Goal: Information Seeking & Learning: Learn about a topic

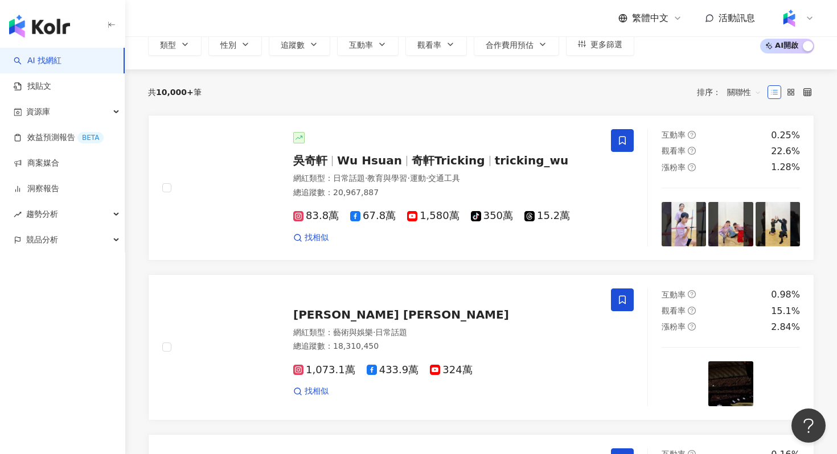
scroll to position [109, 0]
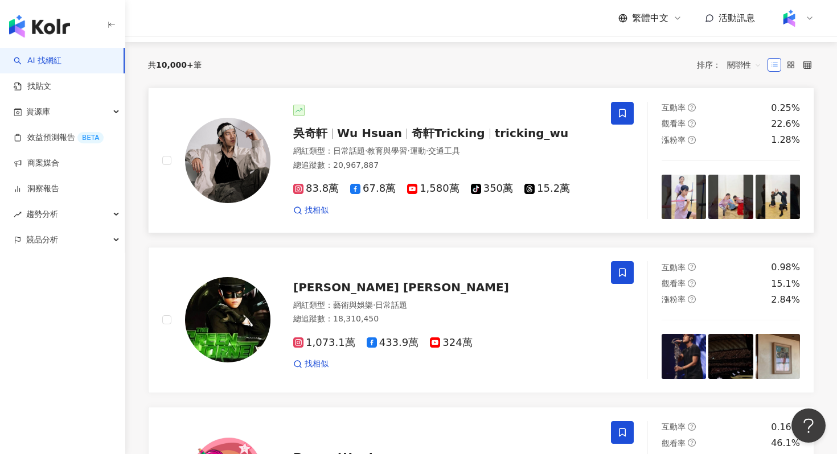
click at [231, 160] on img at bounding box center [227, 160] width 85 height 85
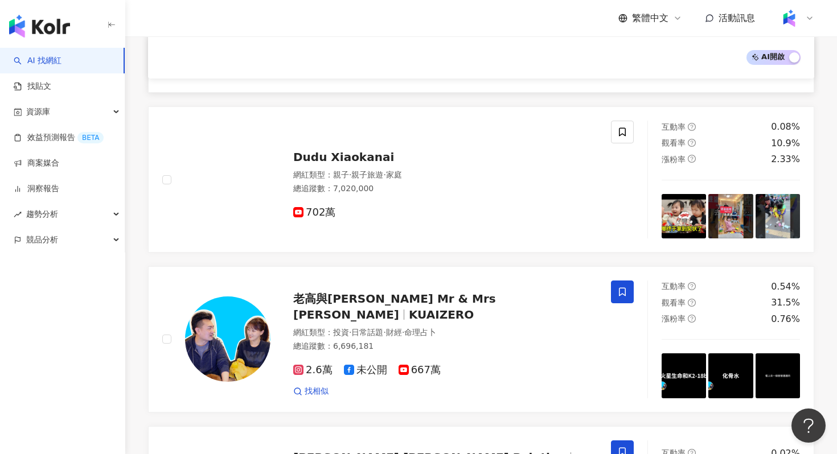
scroll to position [1238, 0]
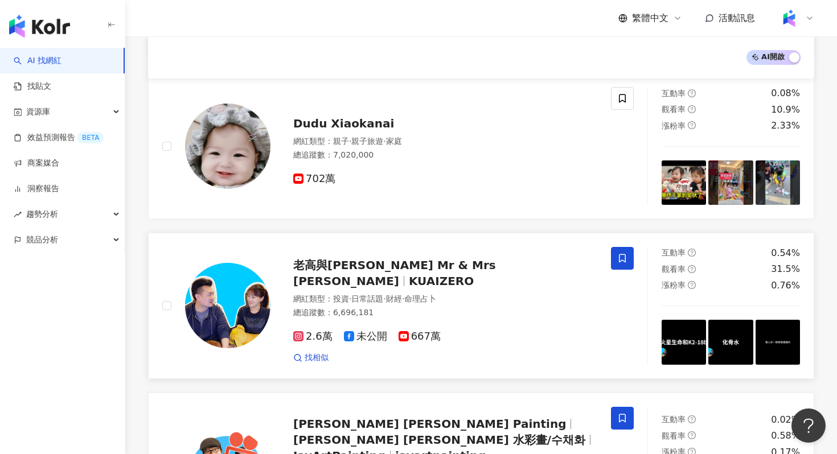
click at [219, 372] on link "老高與小茉 Mr & Mrs Gao KUAIZERO 網紅類型 ： 投資 · 日常話題 · 財經 · 命理占卜 總追蹤數 ： 6,696,181 2.6萬 …" at bounding box center [481, 306] width 666 height 146
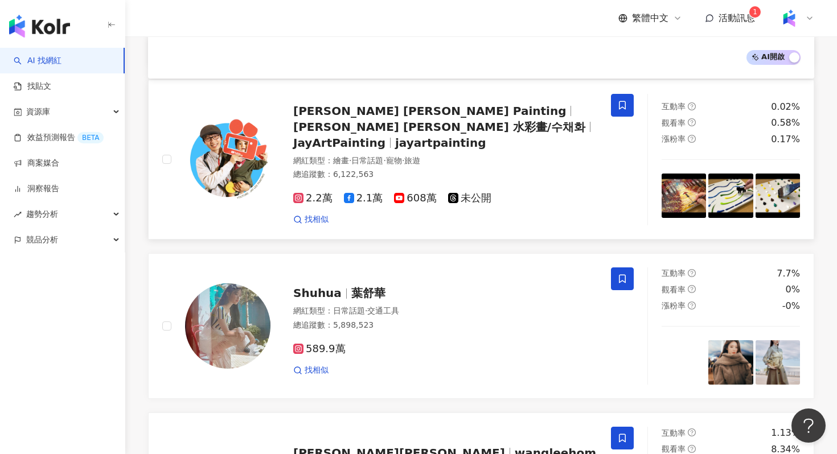
scroll to position [1844, 0]
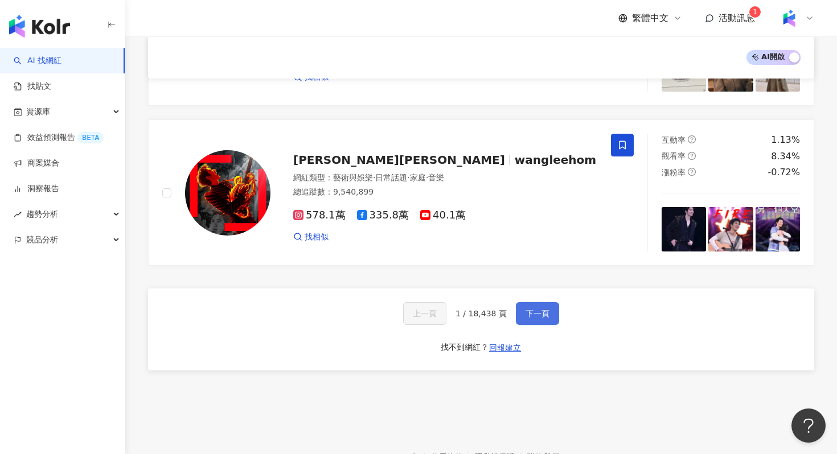
click at [537, 305] on button "下一頁" at bounding box center [537, 313] width 43 height 23
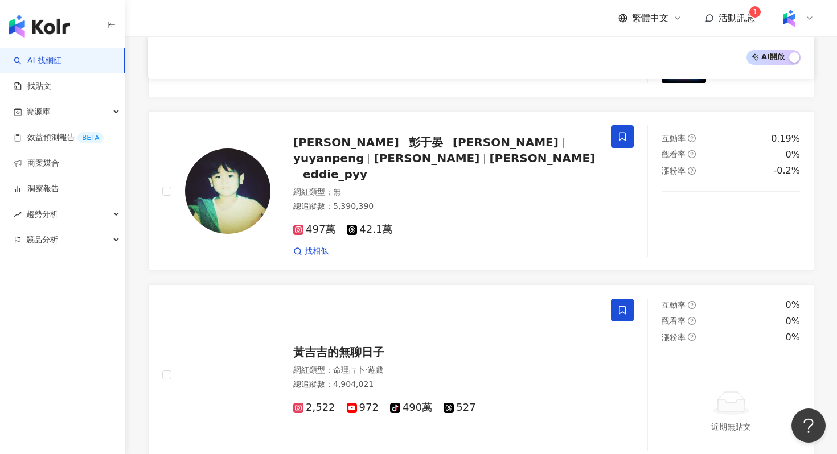
scroll to position [0, 0]
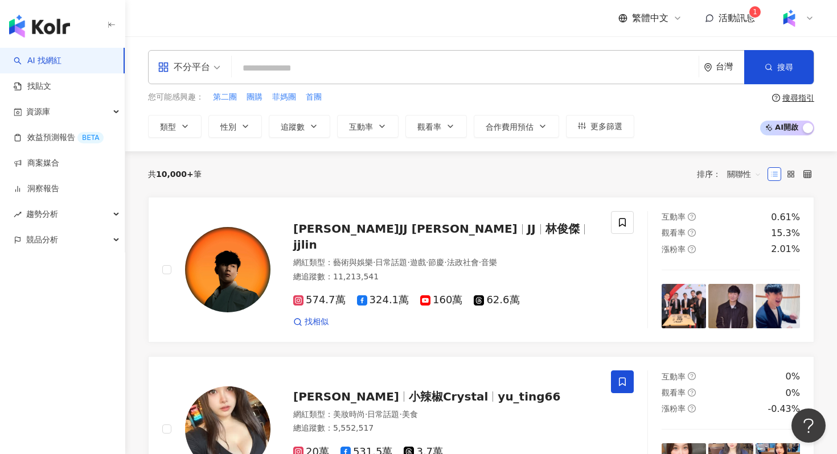
click at [274, 71] on input "search" at bounding box center [465, 68] width 458 height 22
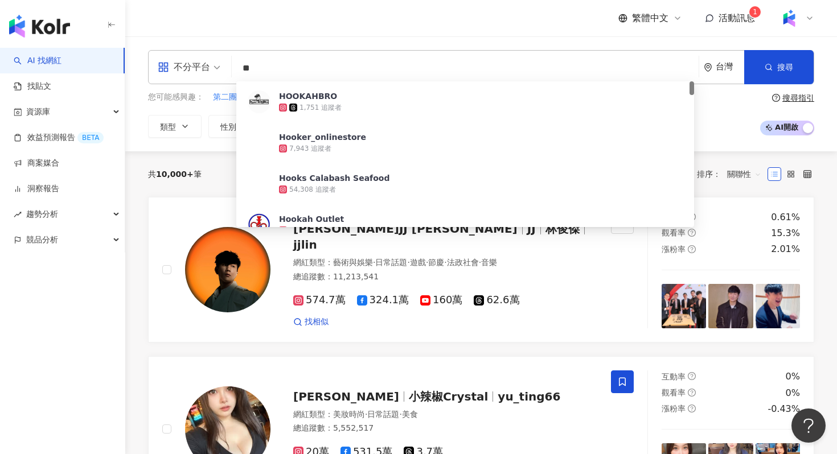
type input "*"
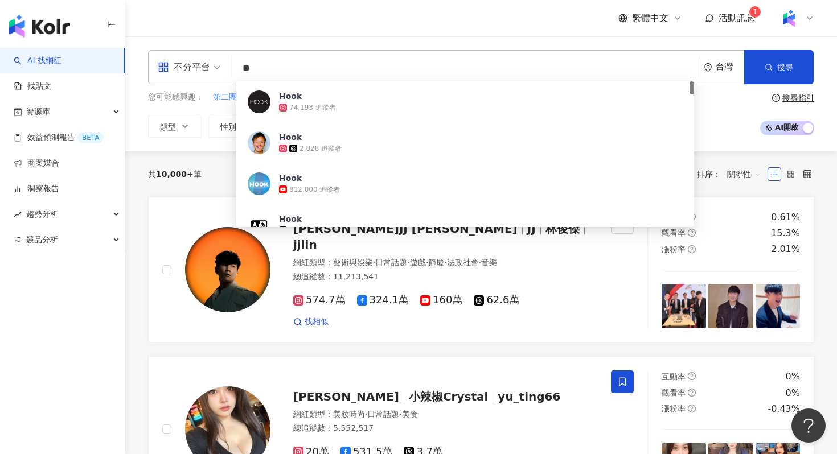
type input "*"
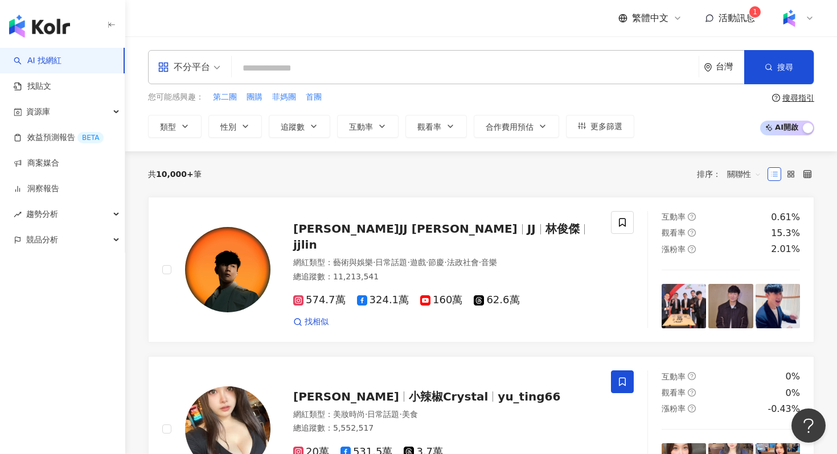
type input "*"
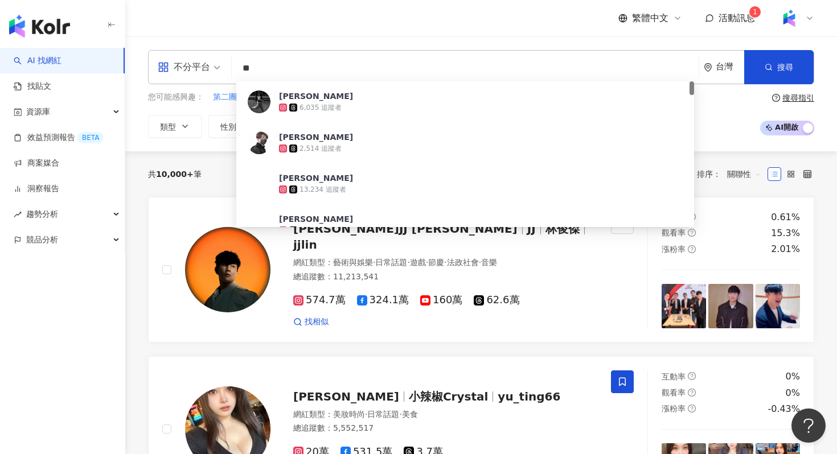
type input "*"
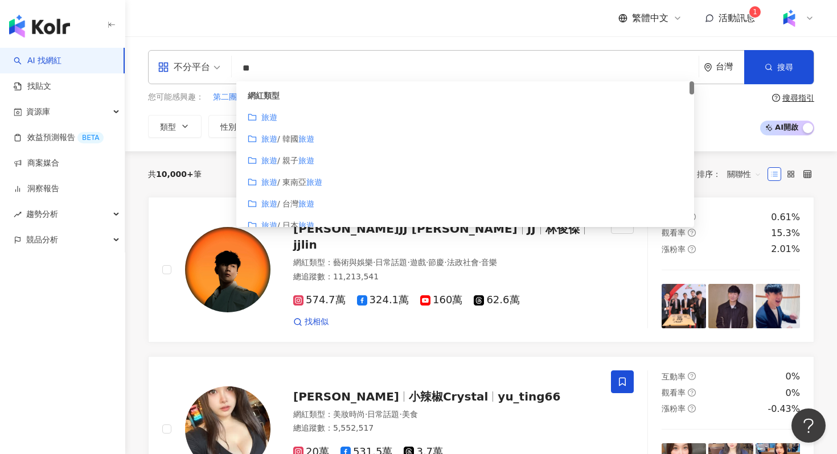
drag, startPoint x: 267, startPoint y: 67, endPoint x: 199, endPoint y: 67, distance: 67.7
click at [194, 67] on div "不分平台 ** 台灣 搜尋 customizedTag 44248958-551b-413e-a4de-0f082a819897 網紅類型 旅遊 旅遊 / 韓…" at bounding box center [481, 67] width 666 height 34
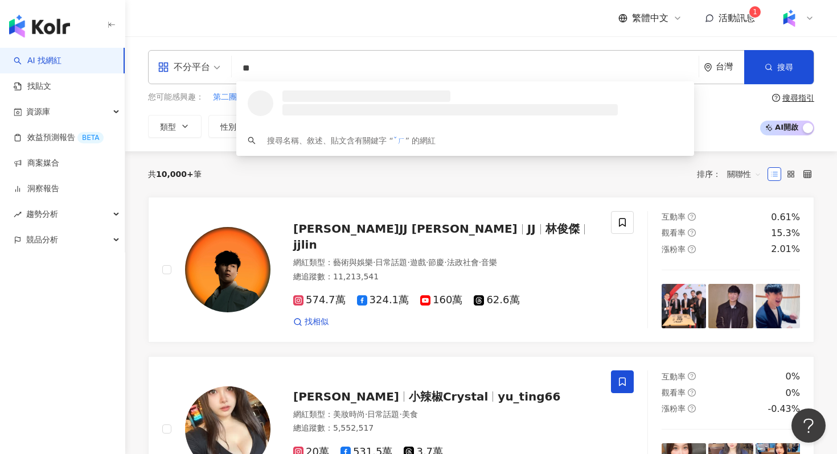
type input "*"
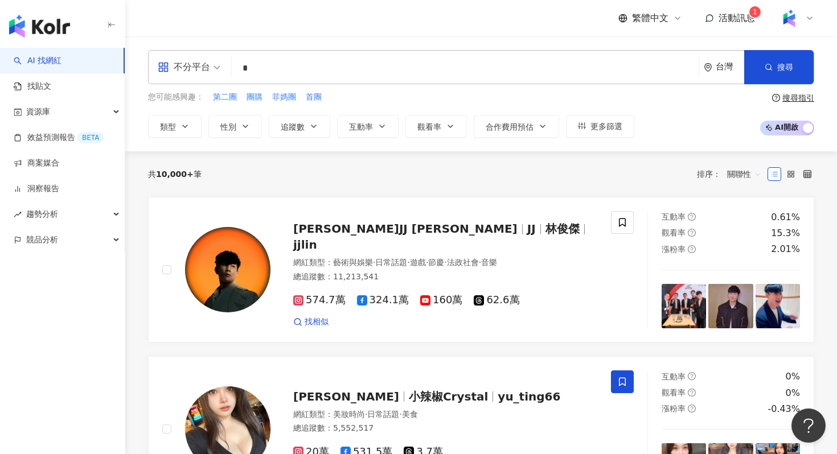
type input "**"
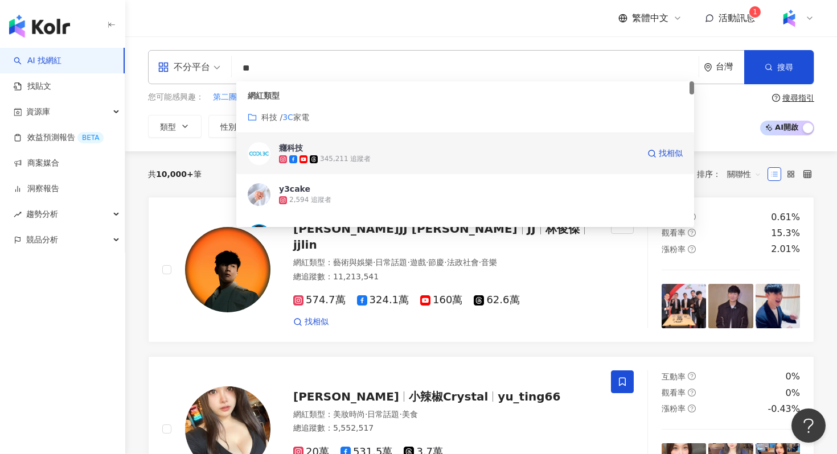
click at [392, 154] on div "345,211 追蹤者" at bounding box center [459, 159] width 360 height 11
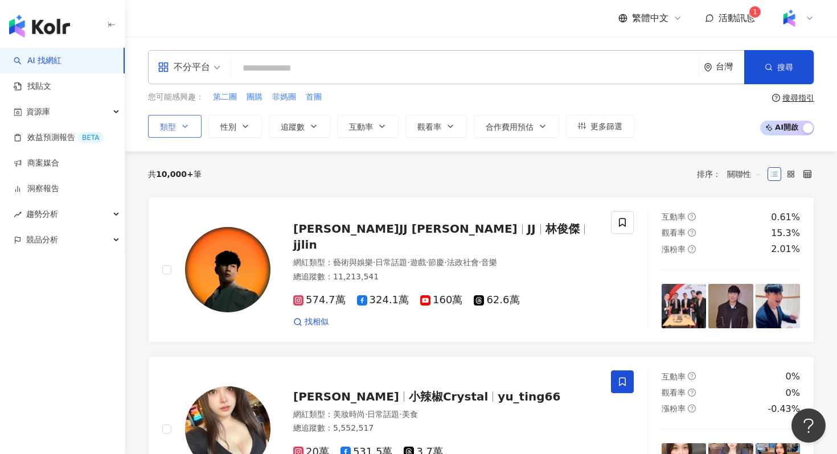
click at [190, 122] on button "類型" at bounding box center [175, 126] width 54 height 23
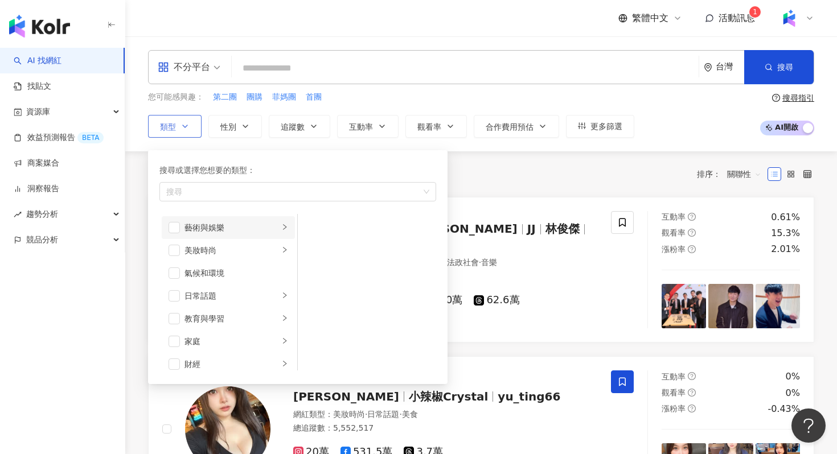
click at [241, 235] on li "藝術與娛樂" at bounding box center [228, 227] width 133 height 23
click at [241, 252] on div "美妝時尚" at bounding box center [231, 250] width 95 height 13
click at [240, 273] on div "氣候和環境" at bounding box center [236, 273] width 104 height 13
click at [227, 273] on div "氣候和環境" at bounding box center [236, 273] width 104 height 13
click at [227, 259] on li "美妝時尚" at bounding box center [228, 250] width 133 height 23
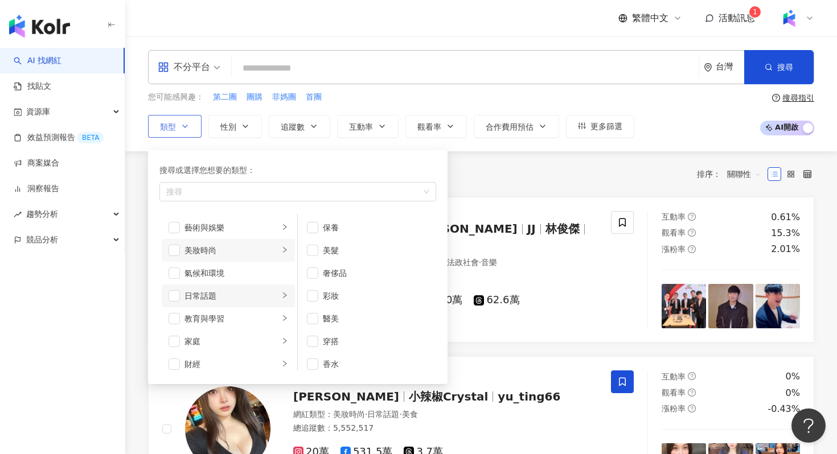
click at [245, 301] on div "日常話題" at bounding box center [231, 296] width 95 height 13
click at [244, 325] on li "教育與學習" at bounding box center [228, 318] width 133 height 23
click at [244, 340] on div "家庭" at bounding box center [231, 341] width 95 height 13
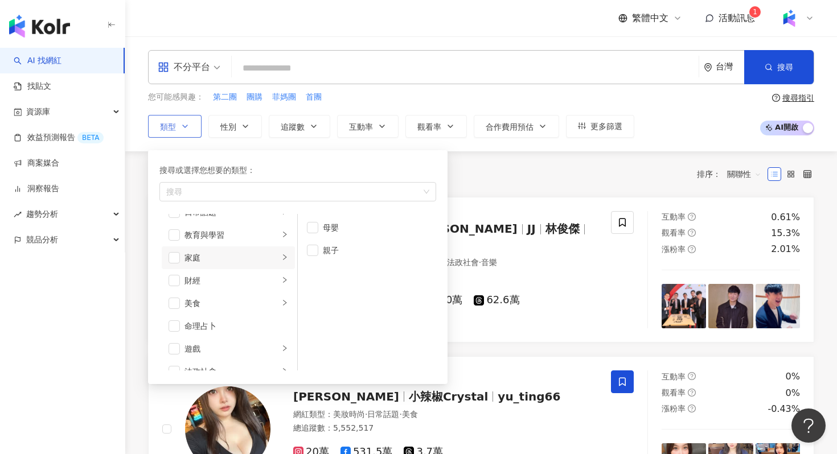
scroll to position [82, 0]
click at [252, 279] on div "財經" at bounding box center [231, 282] width 95 height 13
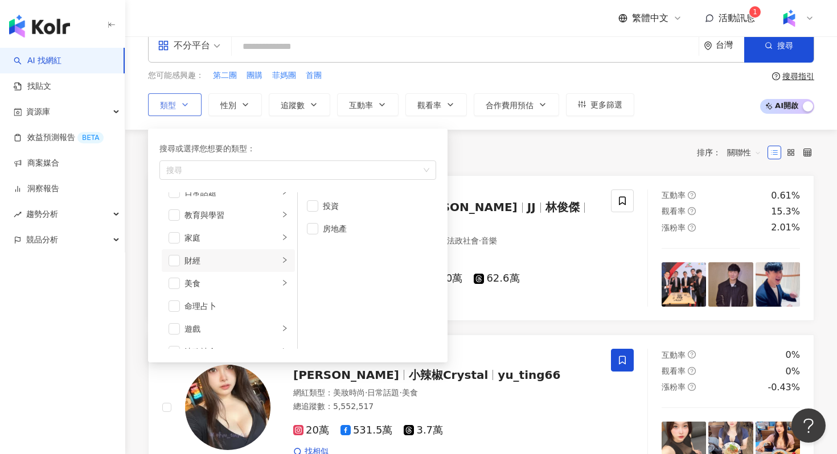
scroll to position [23, 0]
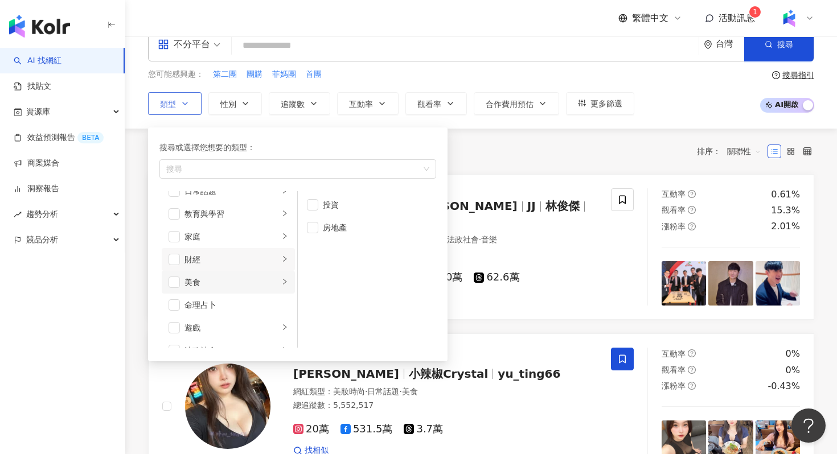
click at [261, 280] on div "美食" at bounding box center [231, 282] width 95 height 13
click at [263, 300] on div "命理占卜" at bounding box center [236, 305] width 104 height 13
click at [254, 327] on div "遊戲" at bounding box center [231, 328] width 95 height 13
click at [215, 308] on div "命理占卜" at bounding box center [236, 305] width 104 height 13
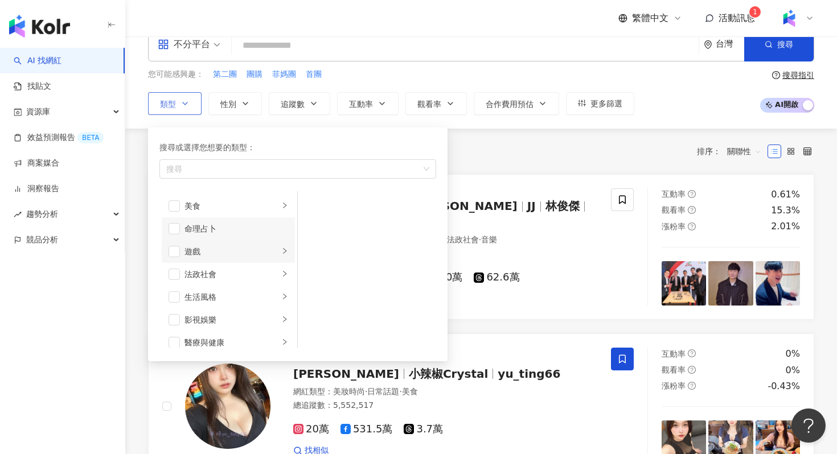
click at [229, 259] on li "遊戲" at bounding box center [228, 251] width 133 height 23
click at [229, 283] on li "法政社會" at bounding box center [228, 274] width 133 height 23
click at [229, 303] on li "生活風格" at bounding box center [228, 297] width 133 height 23
click at [229, 322] on div "影視娛樂" at bounding box center [231, 320] width 95 height 13
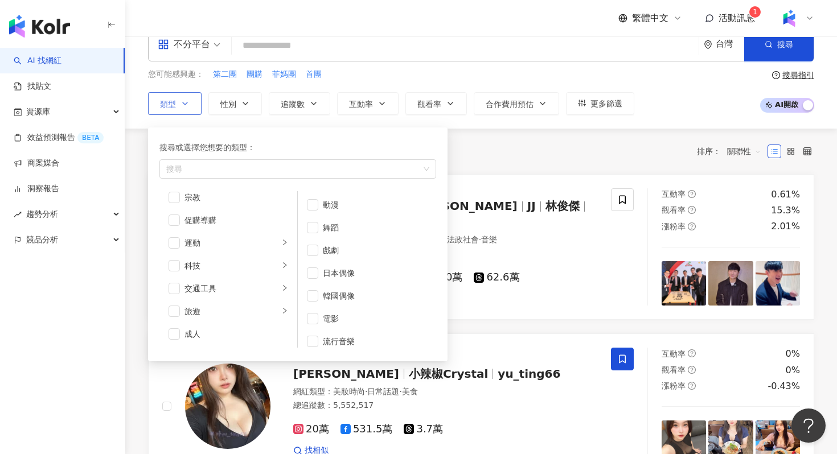
click at [229, 322] on li "旅遊" at bounding box center [228, 311] width 133 height 23
click at [229, 331] on div "成人" at bounding box center [236, 334] width 104 height 13
click at [229, 286] on div "交通工具" at bounding box center [231, 288] width 95 height 13
click at [230, 256] on li "科技" at bounding box center [228, 265] width 133 height 23
click at [234, 243] on div "運動" at bounding box center [231, 243] width 95 height 13
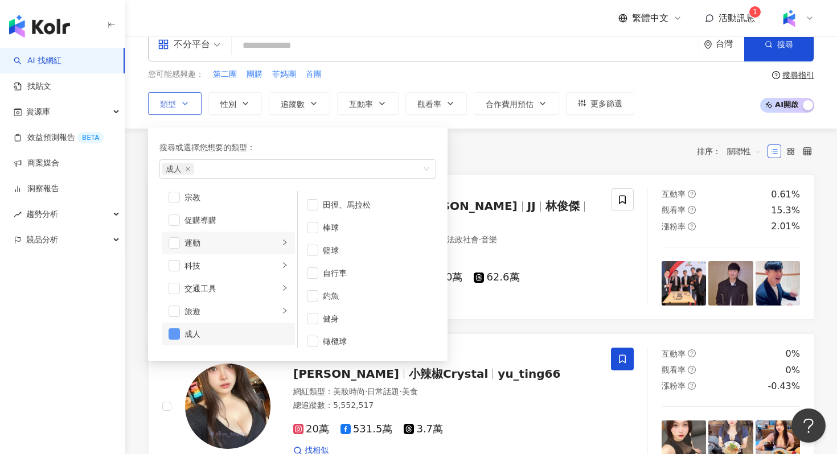
click at [170, 335] on span "button" at bounding box center [174, 333] width 11 height 11
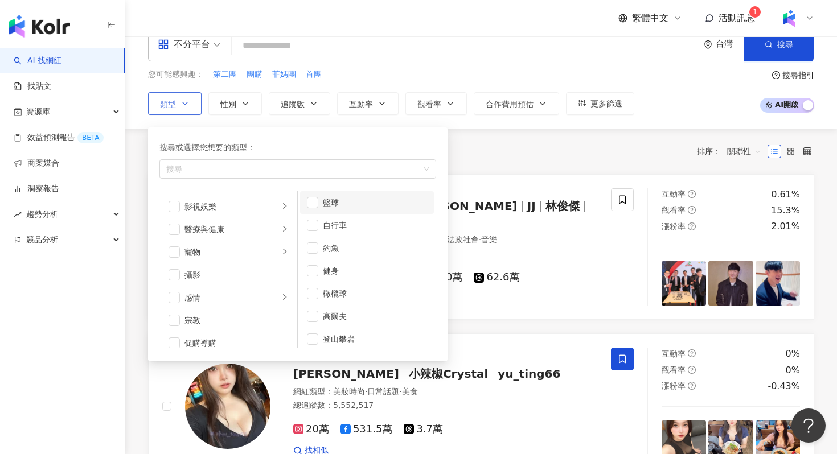
scroll to position [0, 0]
click at [248, 298] on div "感情" at bounding box center [231, 297] width 95 height 13
click at [249, 278] on div "攝影" at bounding box center [236, 275] width 104 height 13
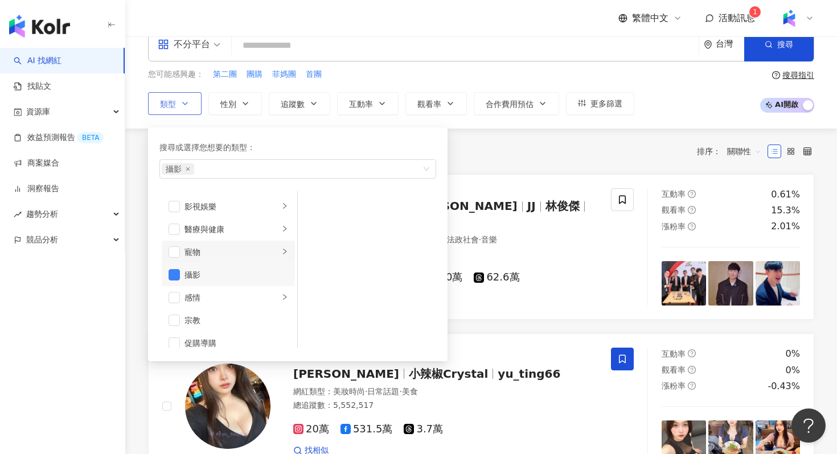
click at [252, 253] on div "寵物" at bounding box center [231, 252] width 95 height 13
click at [245, 231] on div "醫療與健康" at bounding box center [231, 229] width 95 height 13
click at [230, 212] on div "影視娛樂" at bounding box center [231, 206] width 95 height 13
click at [178, 272] on span "button" at bounding box center [174, 274] width 11 height 11
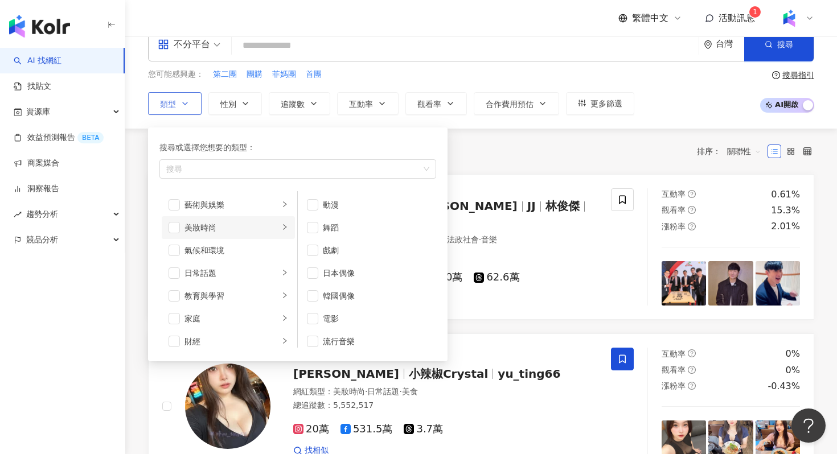
click at [242, 232] on div "美妝時尚" at bounding box center [231, 227] width 95 height 13
click at [251, 203] on div "藝術與娛樂" at bounding box center [231, 205] width 95 height 13
click at [261, 225] on div "美妝時尚" at bounding box center [231, 227] width 95 height 13
click at [271, 209] on div "藝術與娛樂" at bounding box center [231, 205] width 95 height 13
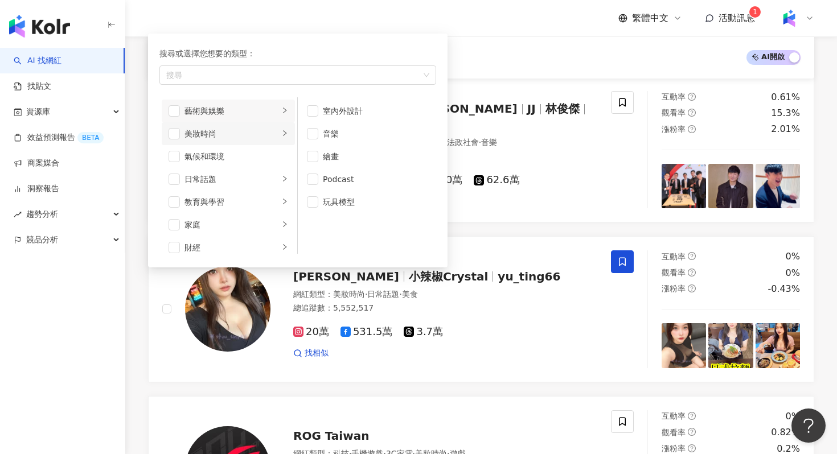
click at [268, 122] on li "美妝時尚" at bounding box center [228, 133] width 133 height 23
click at [258, 192] on li "感情" at bounding box center [228, 201] width 133 height 23
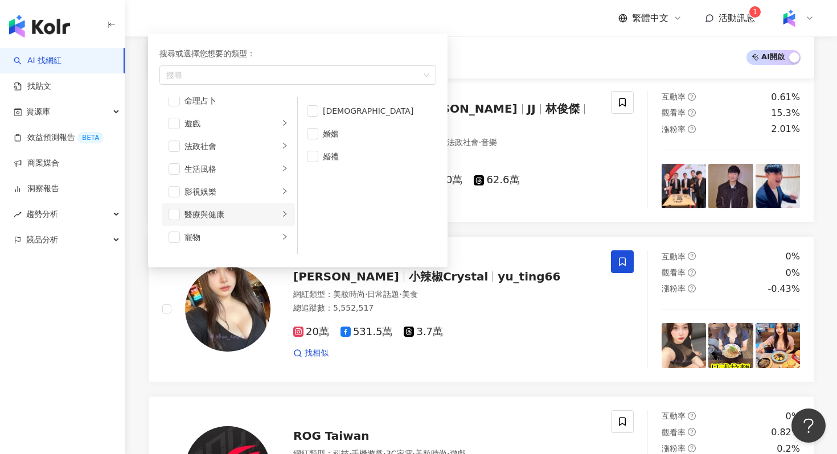
click at [253, 215] on div "醫療與健康" at bounding box center [231, 214] width 95 height 13
click at [253, 228] on li "寵物" at bounding box center [228, 237] width 133 height 23
click at [256, 202] on li "影視娛樂" at bounding box center [228, 191] width 133 height 23
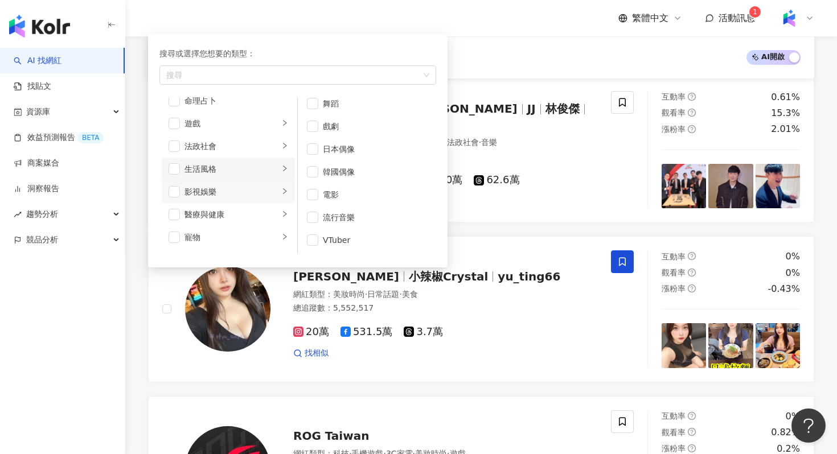
click at [276, 173] on div "生活風格" at bounding box center [231, 169] width 95 height 13
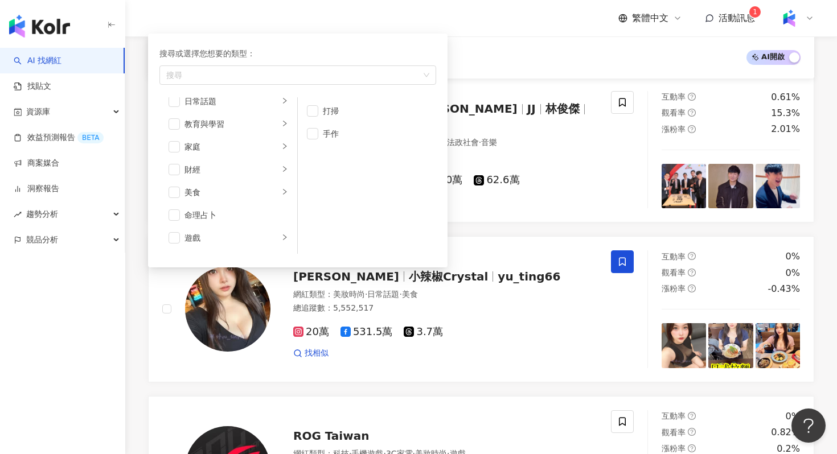
scroll to position [63, 0]
click at [262, 213] on div "美食" at bounding box center [231, 208] width 95 height 13
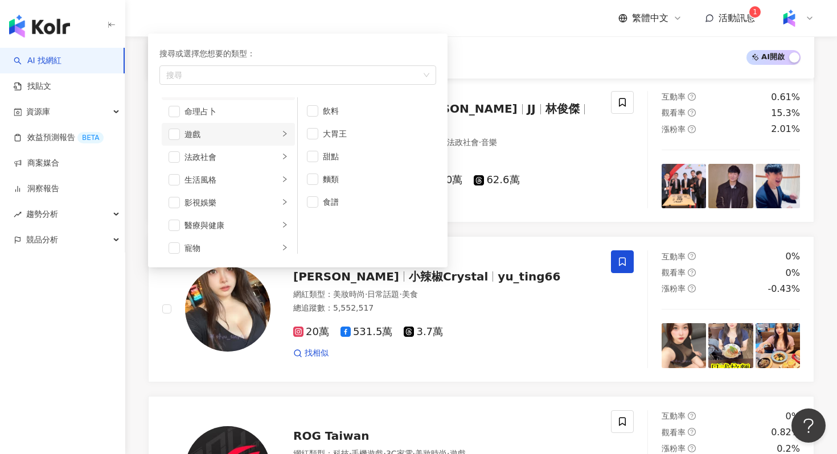
click at [248, 141] on li "遊戲" at bounding box center [228, 134] width 133 height 23
click at [265, 169] on li "生活風格" at bounding box center [228, 180] width 133 height 23
click at [275, 155] on div "法政社會" at bounding box center [231, 157] width 95 height 13
click at [268, 190] on li "生活風格" at bounding box center [228, 180] width 133 height 23
click at [265, 203] on div "影視娛樂" at bounding box center [231, 202] width 95 height 13
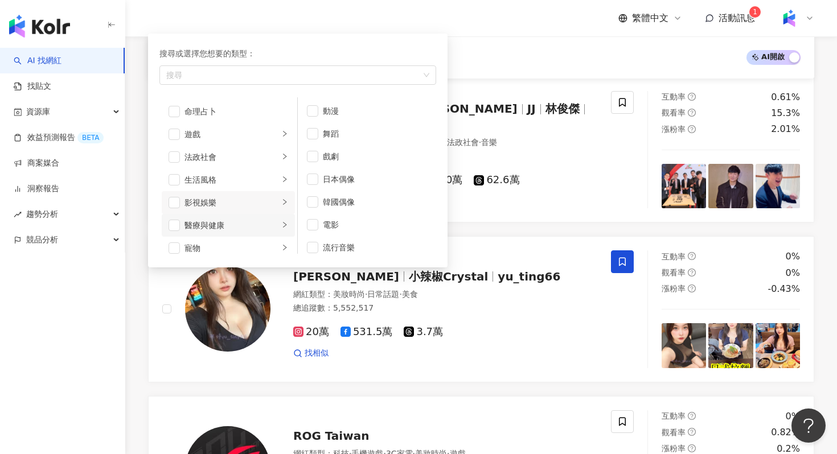
click at [262, 217] on li "醫療與健康" at bounding box center [228, 225] width 133 height 23
click at [260, 241] on li "寵物" at bounding box center [228, 248] width 133 height 23
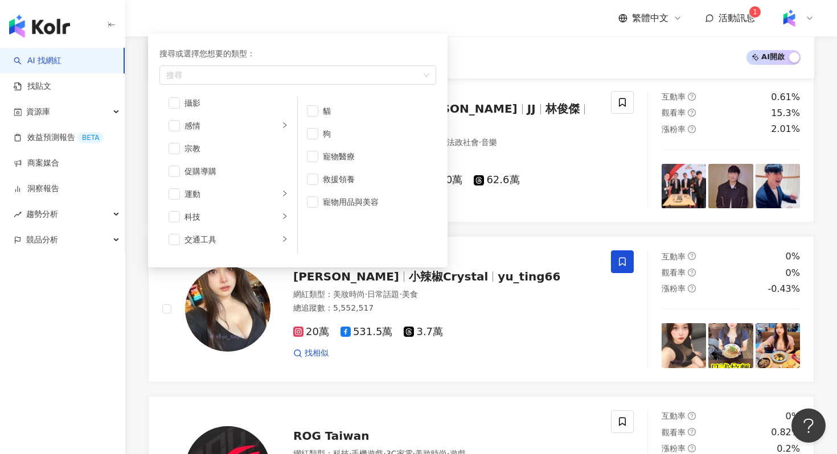
scroll to position [395, 0]
click at [260, 220] on div "旅遊" at bounding box center [231, 217] width 95 height 13
click at [260, 237] on div "成人" at bounding box center [236, 240] width 104 height 13
click at [262, 184] on li "交通工具" at bounding box center [228, 194] width 133 height 23
click at [264, 162] on li "科技" at bounding box center [228, 172] width 133 height 23
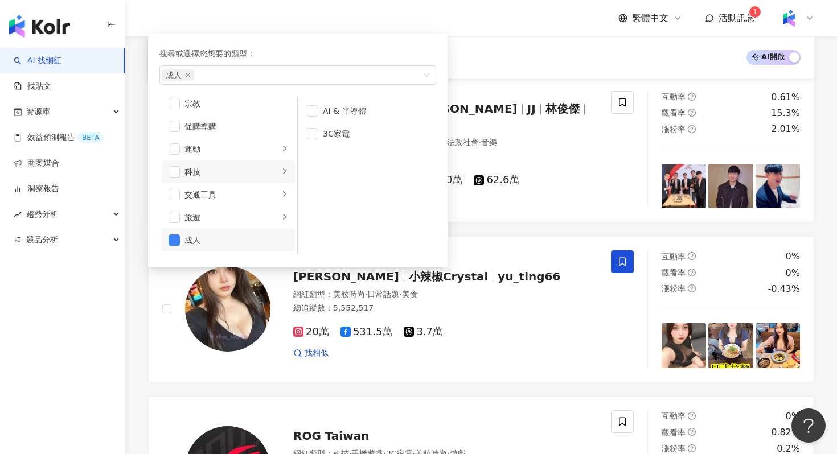
click at [180, 236] on li "成人" at bounding box center [228, 240] width 133 height 23
click at [219, 184] on li "交通工具" at bounding box center [228, 194] width 133 height 23
click at [217, 211] on div "旅遊" at bounding box center [231, 217] width 95 height 13
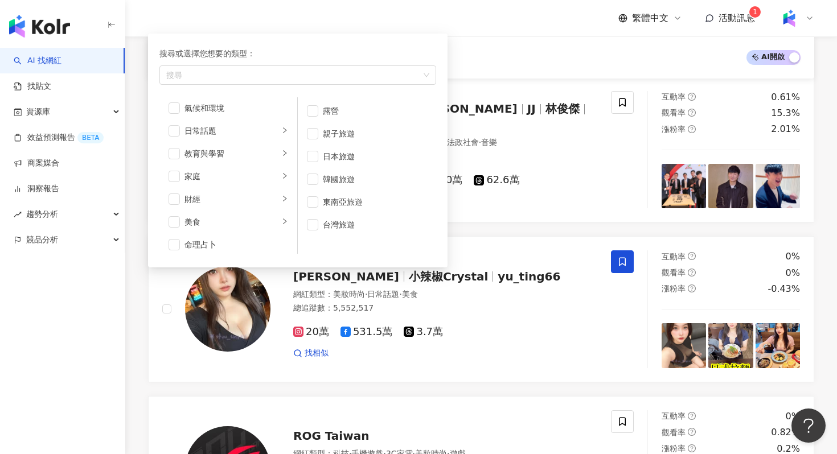
click at [217, 211] on li "美食" at bounding box center [228, 222] width 133 height 23
click at [221, 136] on div "美妝時尚" at bounding box center [231, 134] width 95 height 13
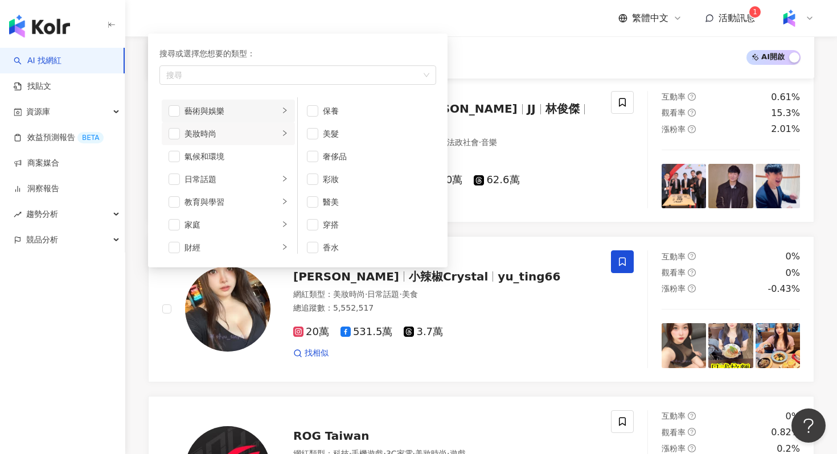
click at [227, 118] on li "藝術與娛樂" at bounding box center [228, 111] width 133 height 23
click at [225, 132] on div "美妝時尚" at bounding box center [231, 134] width 95 height 13
click at [227, 113] on div "藝術與娛樂" at bounding box center [231, 111] width 95 height 13
click at [226, 139] on div "美妝時尚" at bounding box center [231, 134] width 95 height 13
click at [227, 152] on div "氣候和環境" at bounding box center [236, 156] width 104 height 13
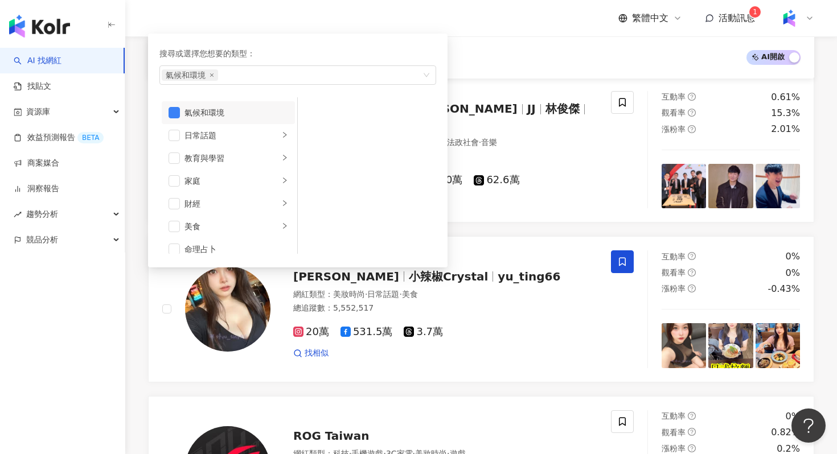
scroll to position [44, 0]
click at [171, 111] on span "button" at bounding box center [174, 111] width 11 height 11
click at [234, 215] on li "美食" at bounding box center [228, 226] width 133 height 23
click at [258, 157] on div "教育與學習" at bounding box center [231, 156] width 95 height 13
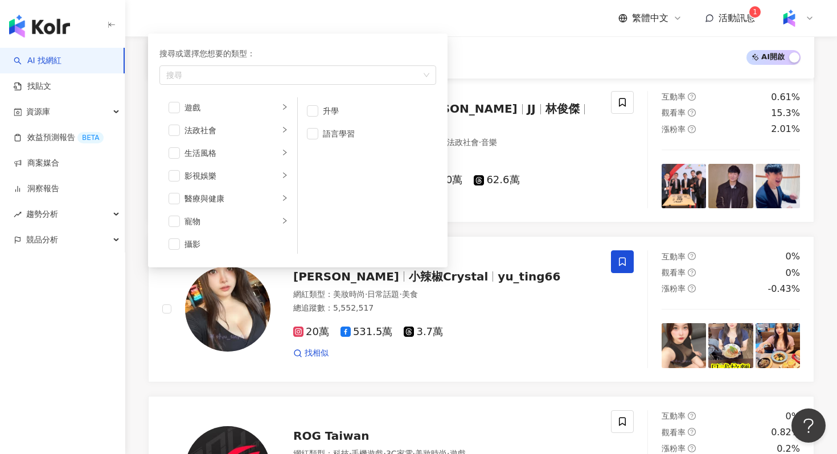
scroll to position [229, 0]
click at [244, 179] on div "醫療與健康" at bounding box center [231, 178] width 95 height 13
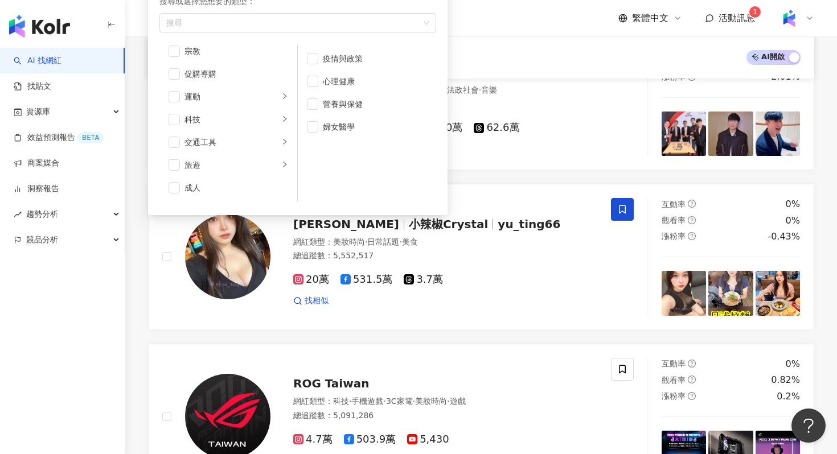
scroll to position [202, 0]
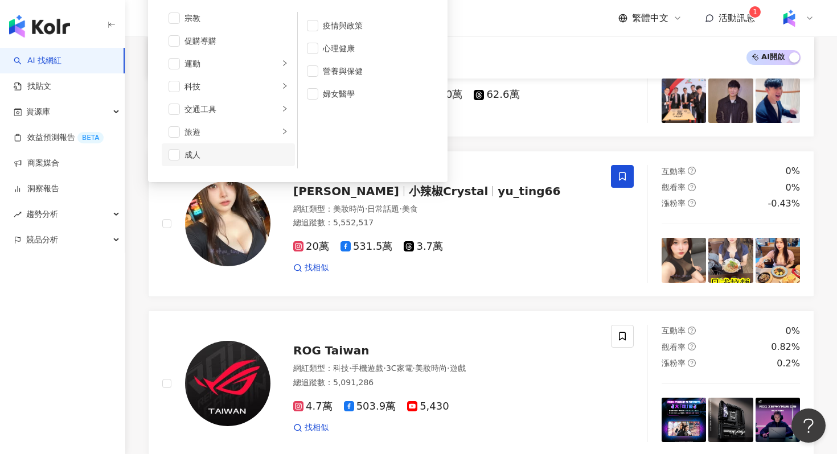
click at [265, 155] on div "成人" at bounding box center [236, 155] width 104 height 13
click at [264, 129] on div "旅遊" at bounding box center [231, 132] width 95 height 13
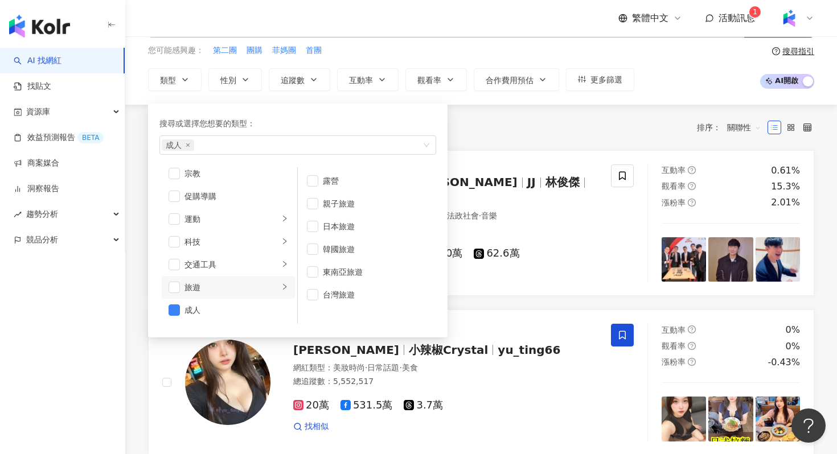
scroll to position [50, 0]
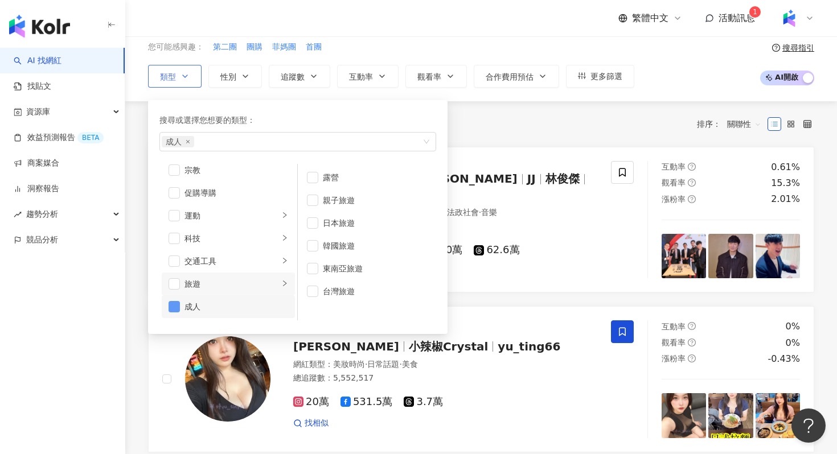
click at [172, 307] on span "button" at bounding box center [174, 306] width 11 height 11
click at [268, 271] on li "交通工具" at bounding box center [228, 261] width 133 height 23
click at [265, 287] on div "旅遊" at bounding box center [231, 284] width 95 height 13
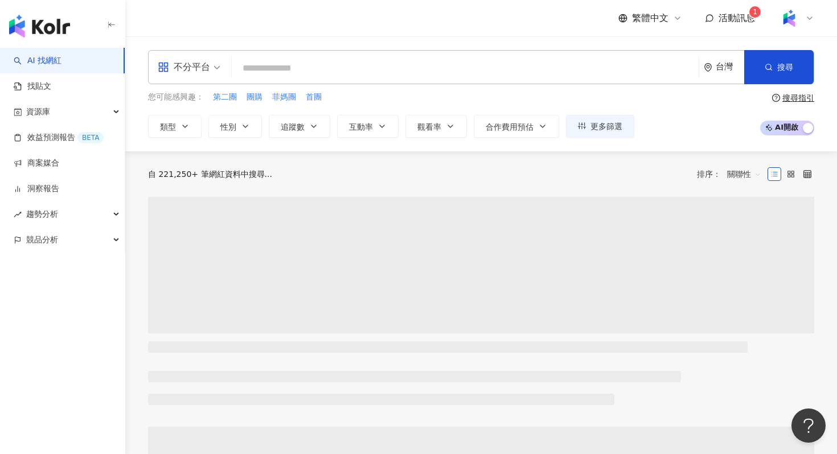
click at [175, 137] on div "類型" at bounding box center [175, 126] width 54 height 23
click at [181, 120] on button "類型" at bounding box center [175, 126] width 54 height 23
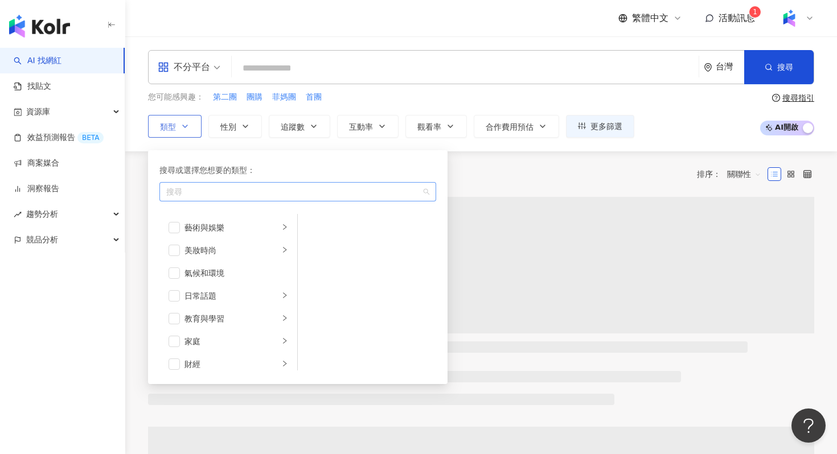
click at [185, 196] on div "button" at bounding box center [292, 191] width 260 height 9
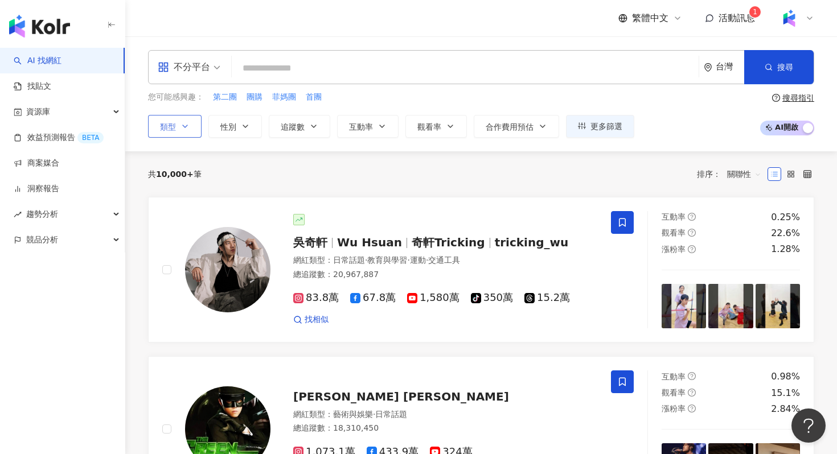
click at [490, 193] on div "共 10,000+ 筆 排序： 關聯性" at bounding box center [481, 174] width 666 height 46
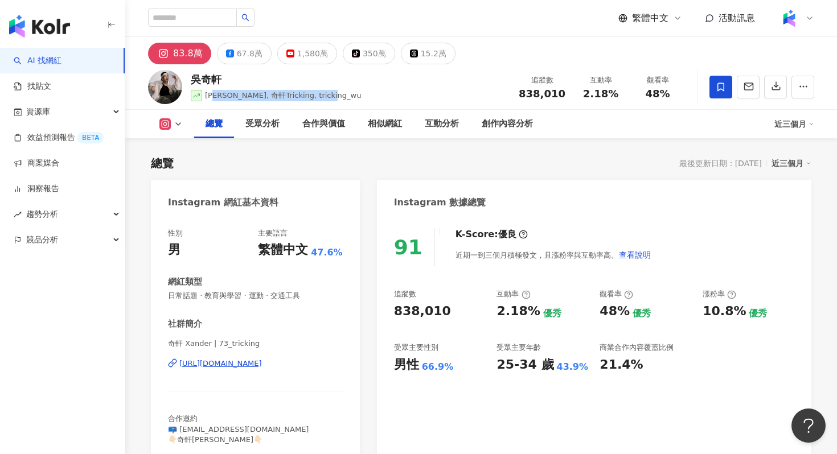
drag, startPoint x: 232, startPoint y: 92, endPoint x: 208, endPoint y: 91, distance: 23.9
click at [208, 91] on div "[PERSON_NAME][PERSON_NAME] Hsuan, 奇軒Tricking, tricking_wu 追蹤數 838,010 互動率 2.18%…" at bounding box center [481, 86] width 712 height 45
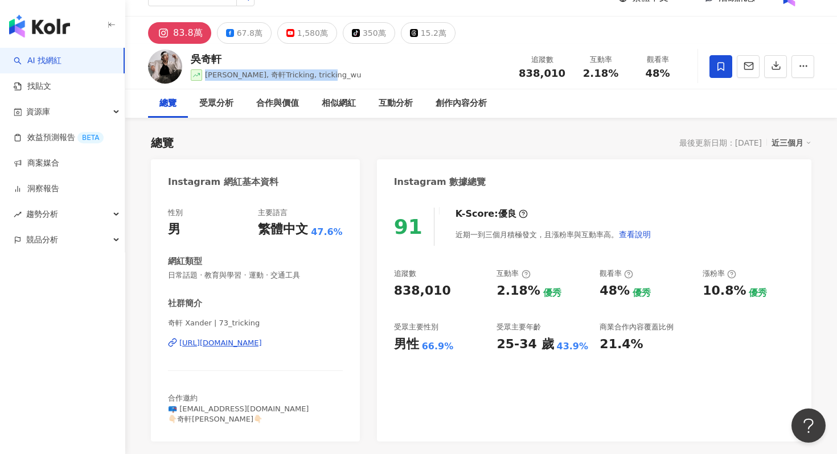
scroll to position [36, 0]
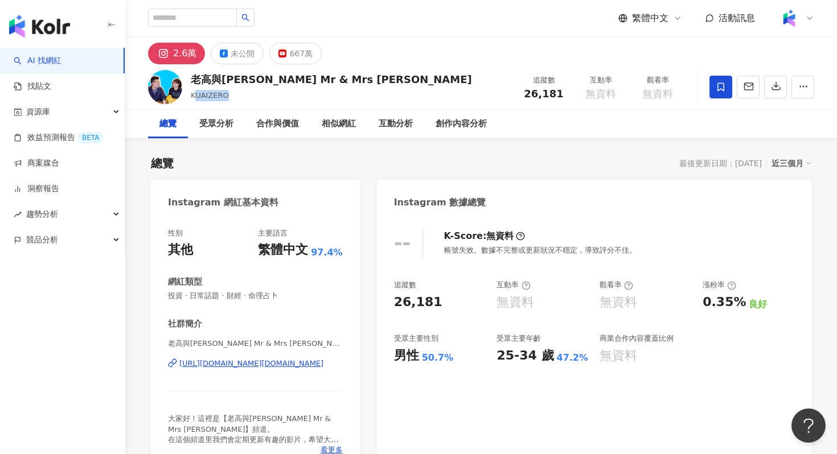
drag, startPoint x: 235, startPoint y: 95, endPoint x: 198, endPoint y: 95, distance: 37.0
click at [198, 95] on div "KUAIZERO" at bounding box center [331, 95] width 281 height 11
click at [215, 95] on span "KUAIZERO" at bounding box center [210, 95] width 38 height 9
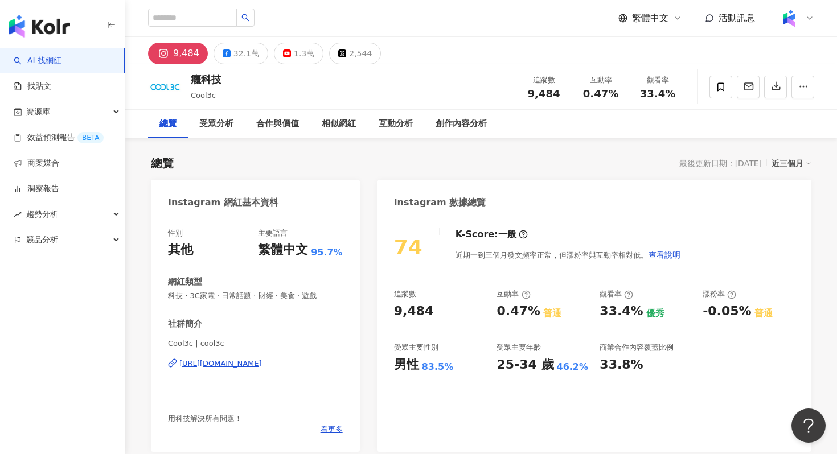
click at [61, 63] on link "AI 找網紅" at bounding box center [38, 60] width 48 height 11
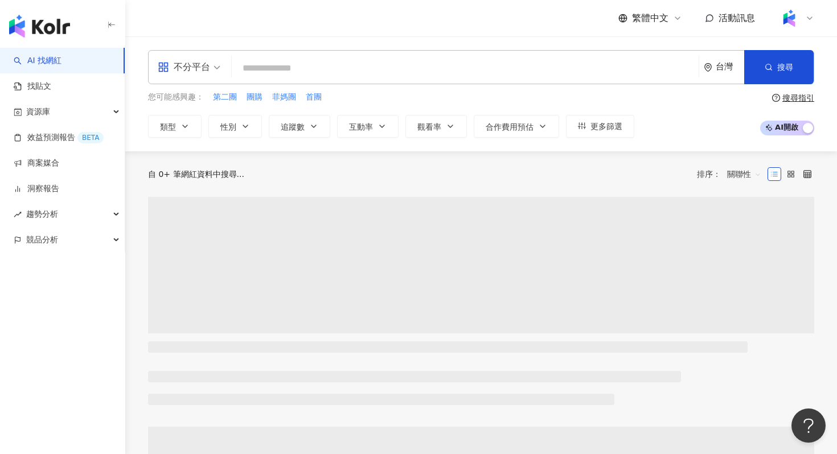
click at [261, 72] on input "search" at bounding box center [465, 68] width 458 height 22
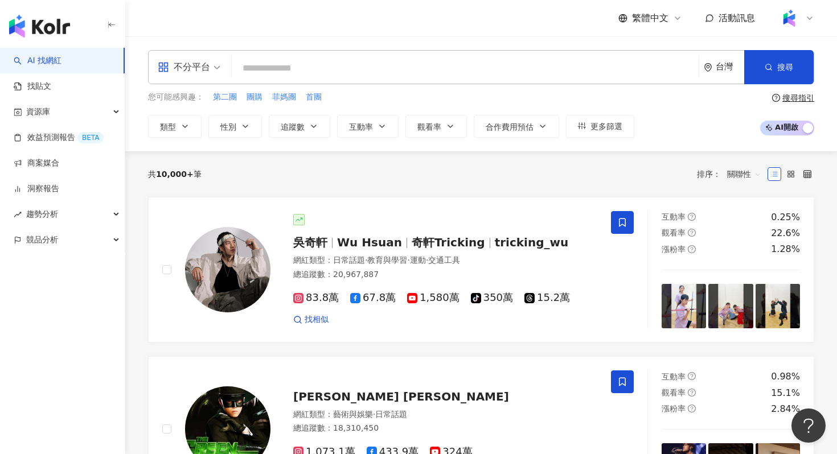
click at [262, 68] on input "search" at bounding box center [465, 68] width 458 height 22
type input "*"
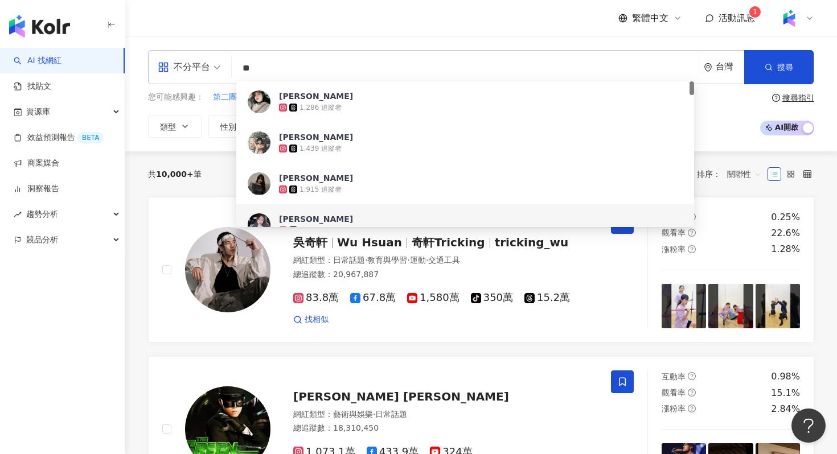
scroll to position [1, 0]
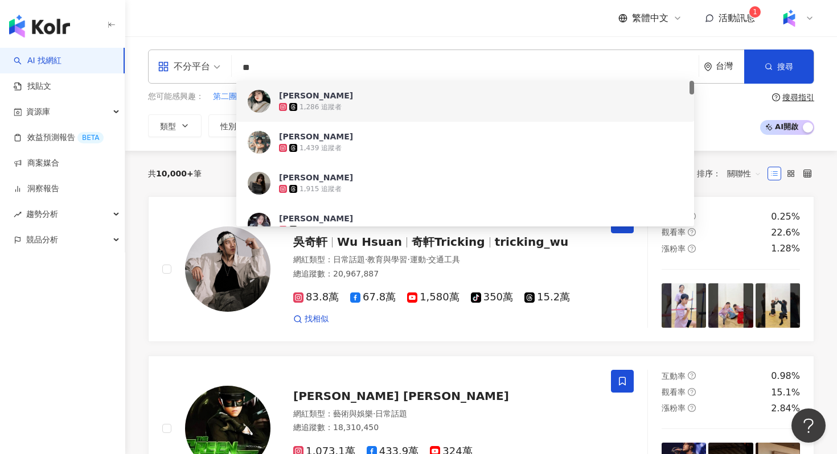
drag, startPoint x: 272, startPoint y: 65, endPoint x: 236, endPoint y: 63, distance: 35.3
click at [236, 63] on input "**" at bounding box center [465, 68] width 458 height 22
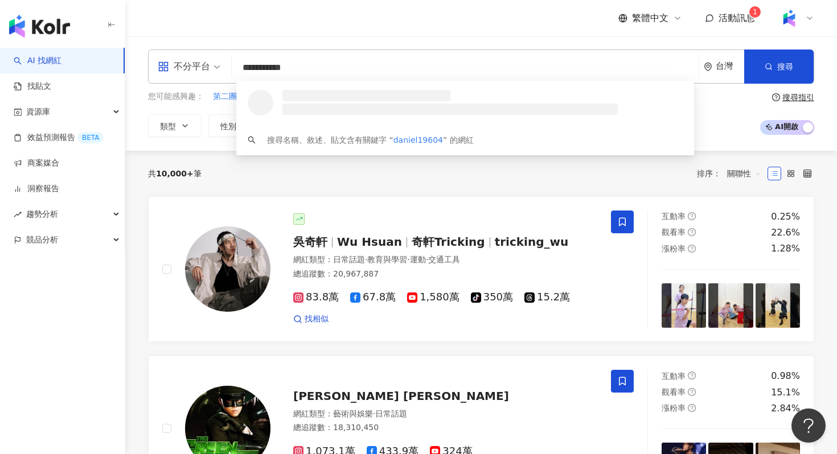
type input "**********"
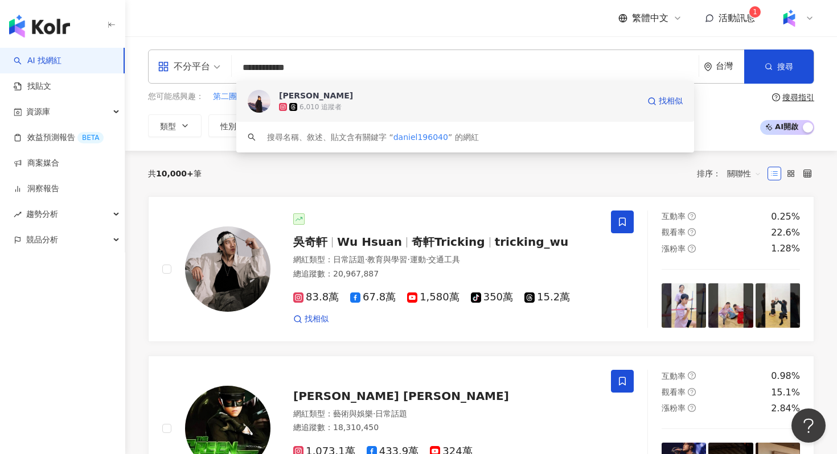
click at [306, 103] on div "6,010 追蹤者" at bounding box center [320, 107] width 42 height 10
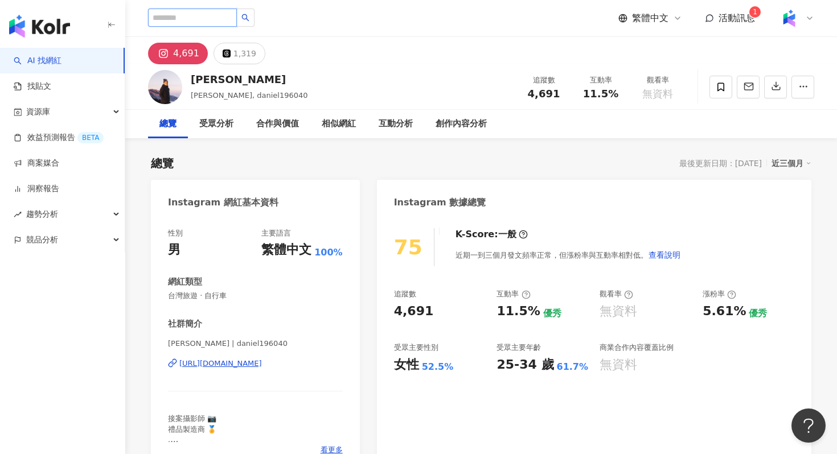
click at [203, 21] on input "search" at bounding box center [192, 18] width 89 height 18
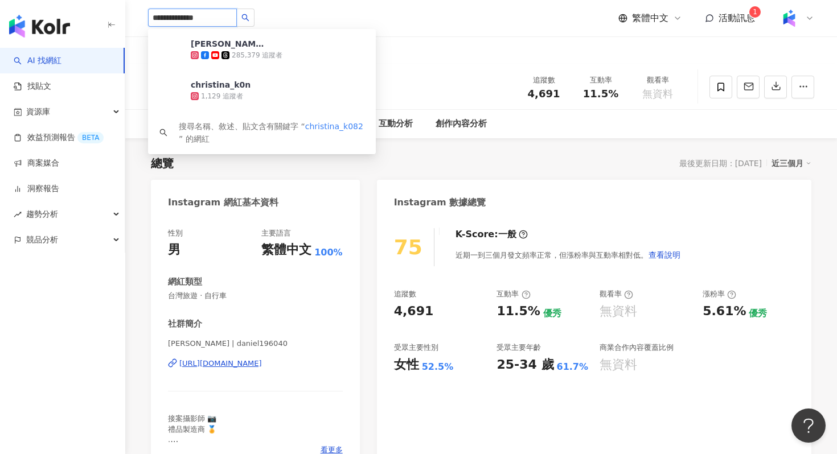
type input "**********"
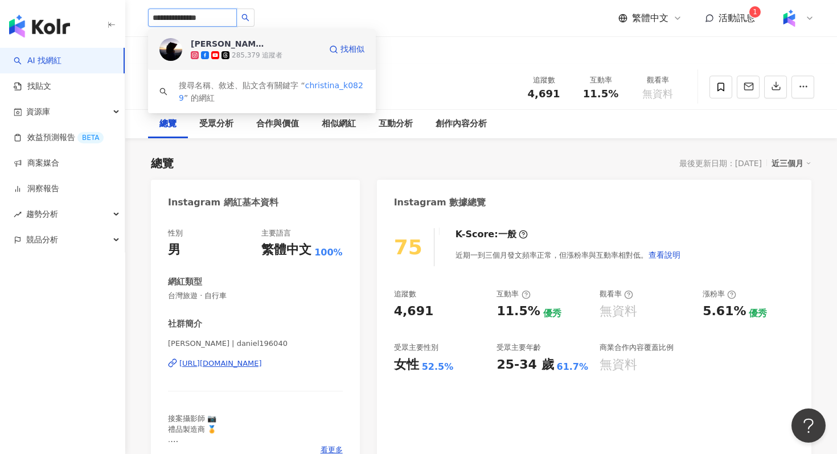
click at [295, 51] on div "285,379 追蹤者" at bounding box center [256, 55] width 130 height 11
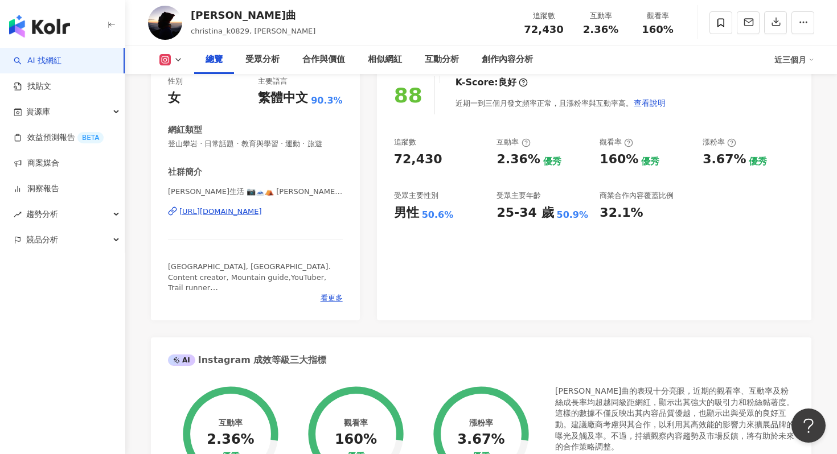
scroll to position [178, 0]
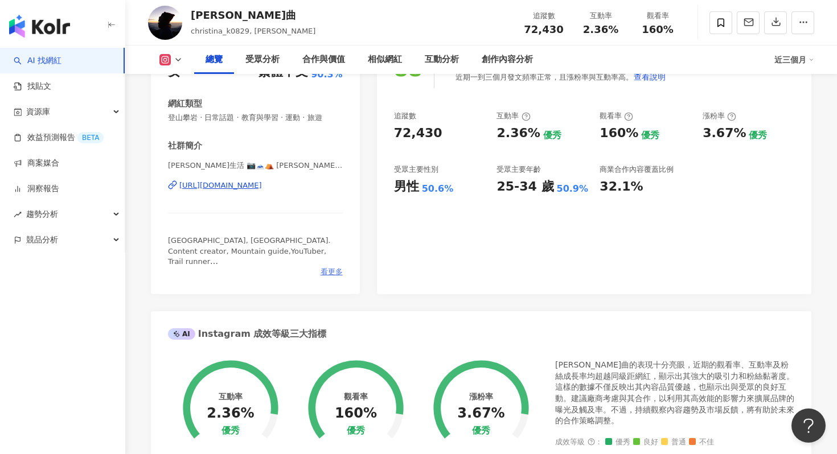
click at [332, 272] on span "看更多" at bounding box center [332, 272] width 22 height 10
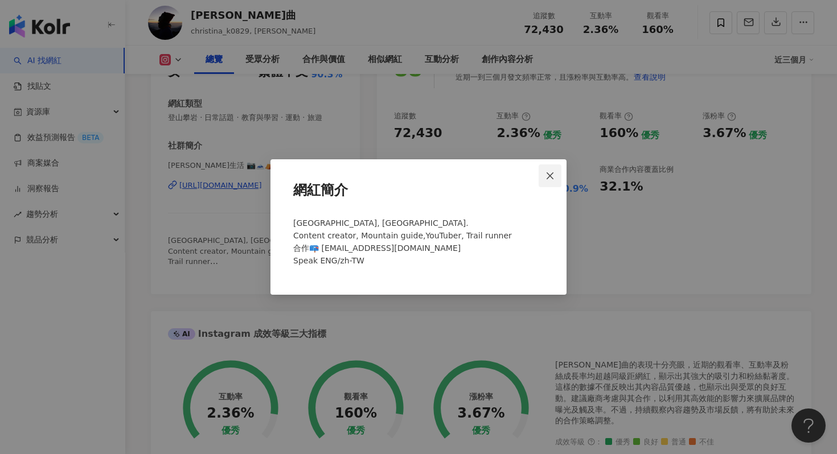
click at [545, 171] on span "Close" at bounding box center [550, 175] width 23 height 9
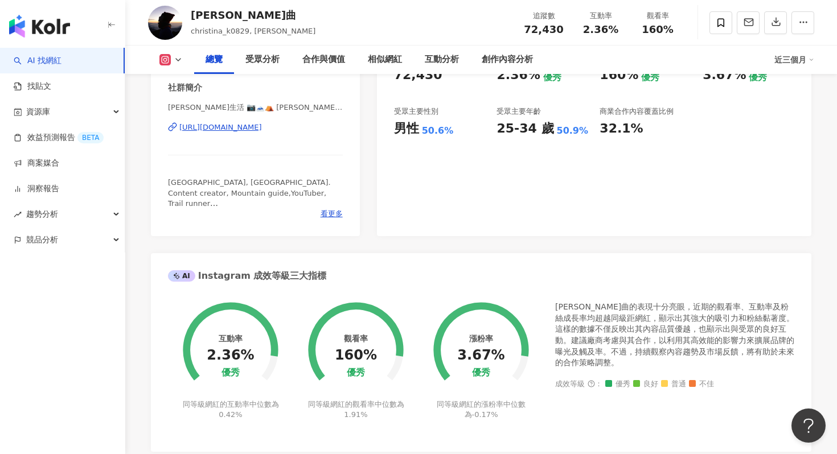
scroll to position [0, 0]
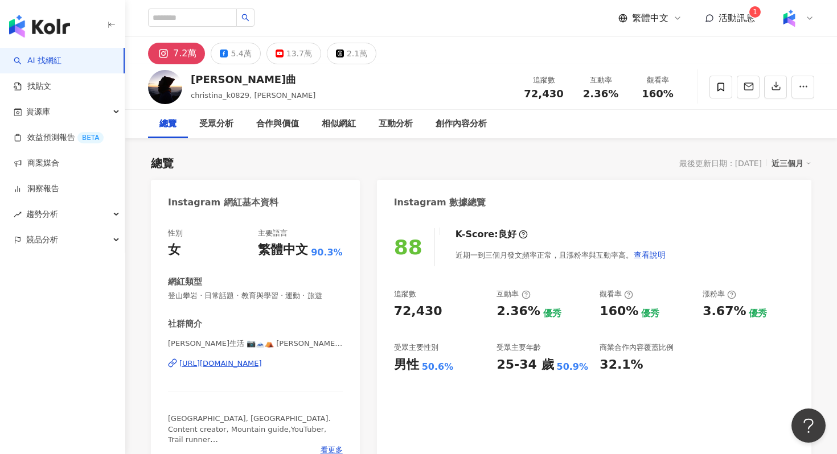
click at [219, 101] on div "柯玟曲 christina_k0829, 柯式野生活 追蹤數 72,430 互動率 2.36% 觀看率 160%" at bounding box center [481, 86] width 712 height 45
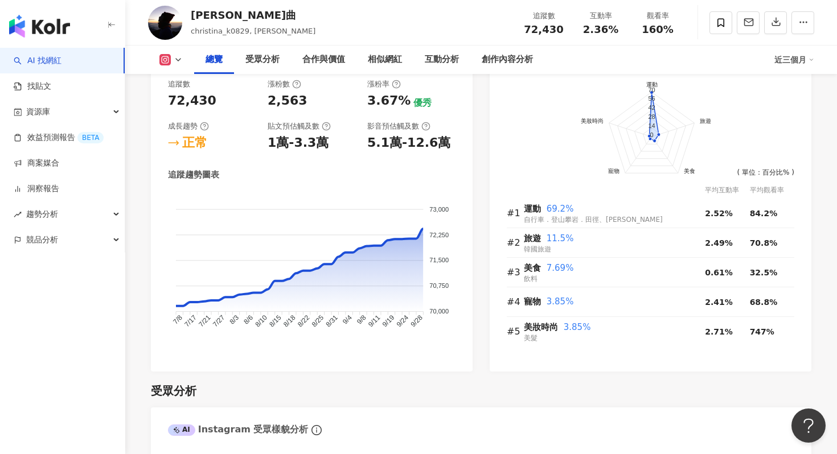
scroll to position [672, 0]
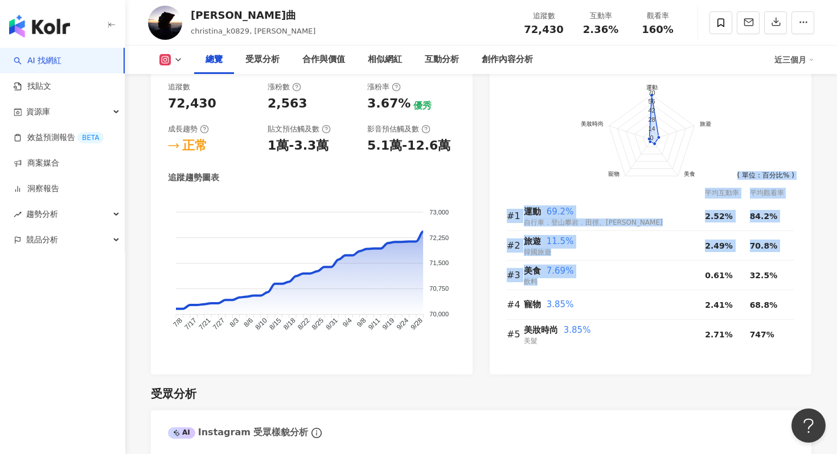
drag, startPoint x: 538, startPoint y: 281, endPoint x: 479, endPoint y: 281, distance: 59.2
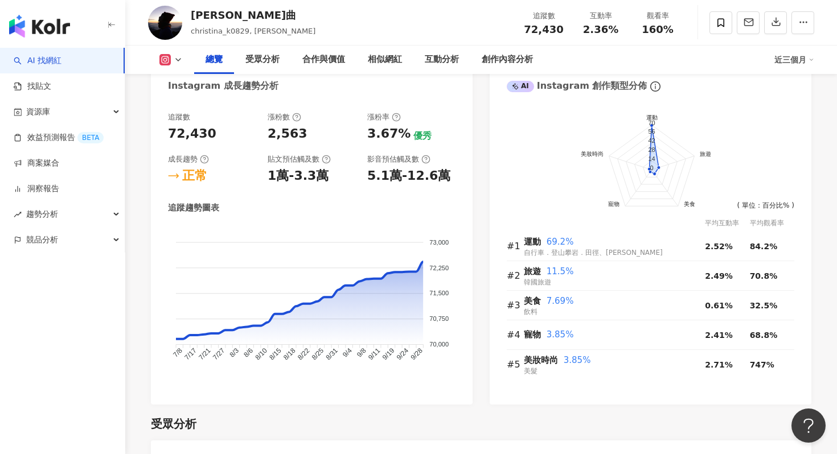
scroll to position [621, 0]
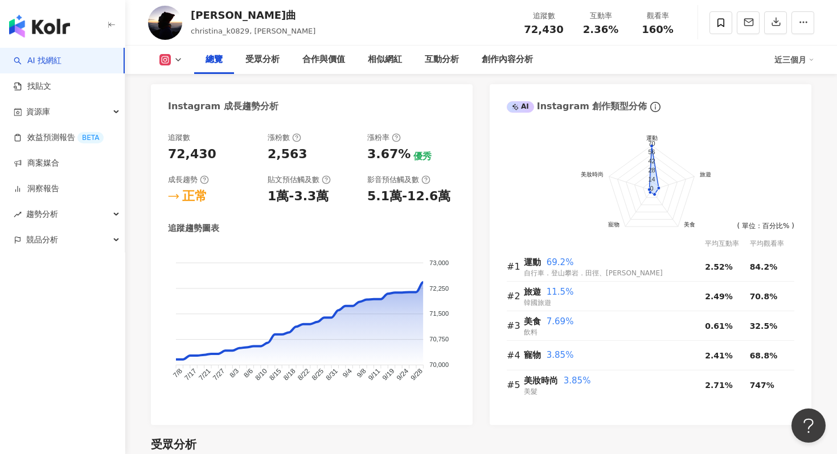
click at [61, 64] on link "AI 找網紅" at bounding box center [38, 60] width 48 height 11
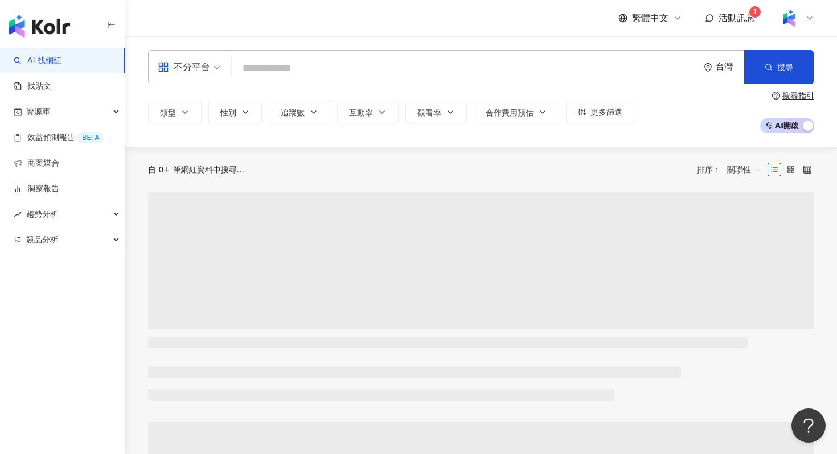
click at [318, 60] on input "search" at bounding box center [465, 68] width 458 height 22
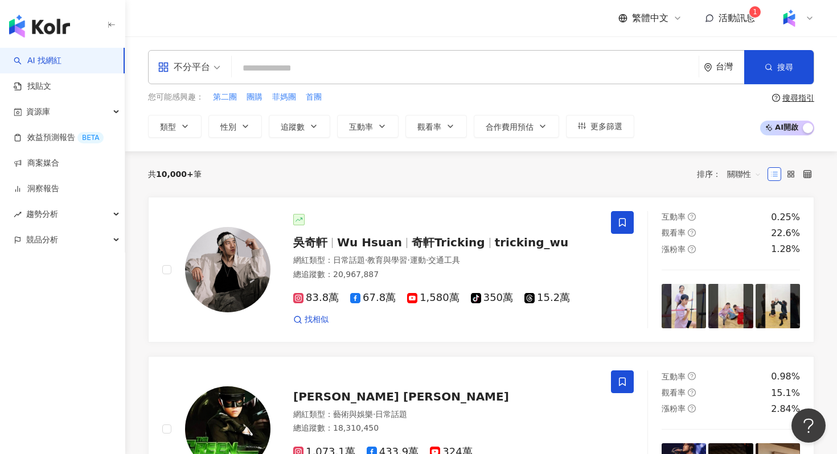
type input "*"
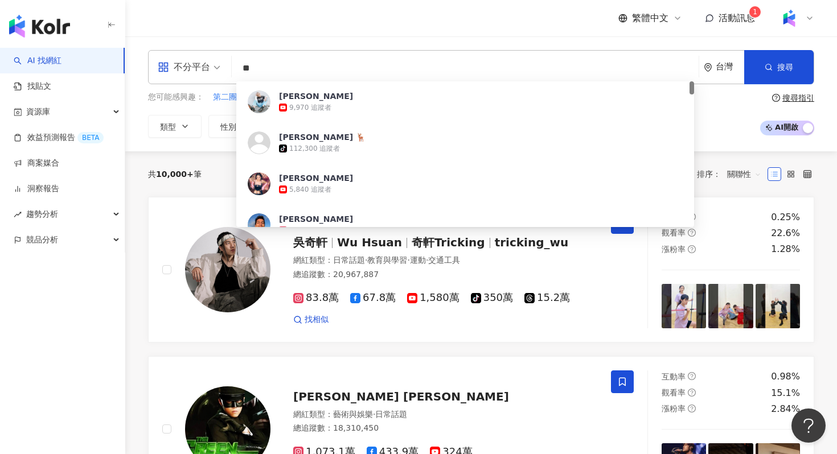
type input "*"
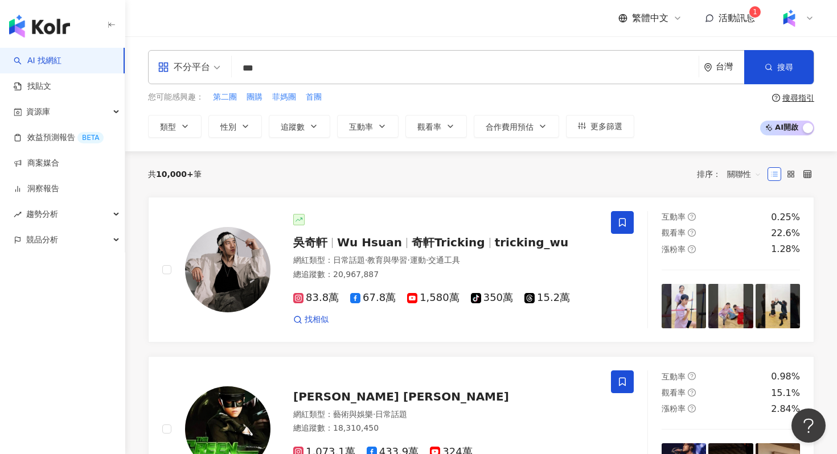
type input "***"
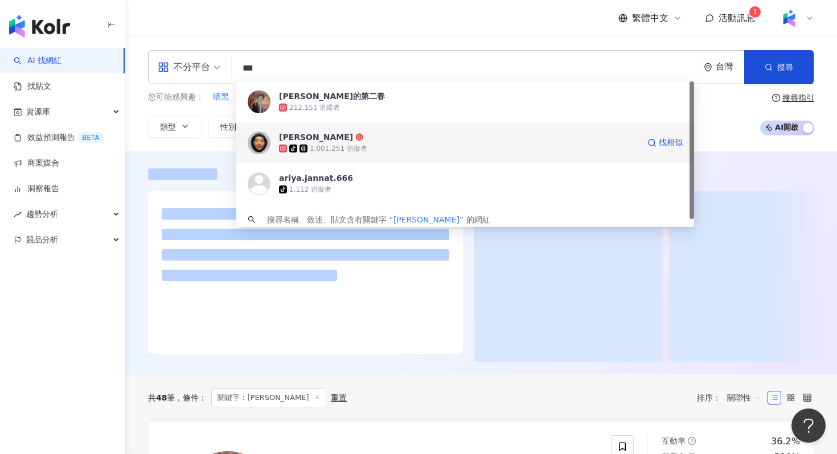
click at [308, 138] on div "[PERSON_NAME]" at bounding box center [316, 137] width 74 height 11
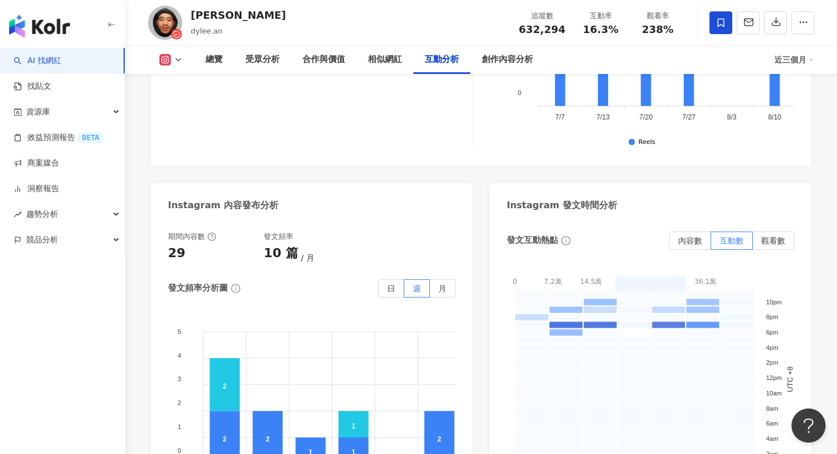
scroll to position [3269, 0]
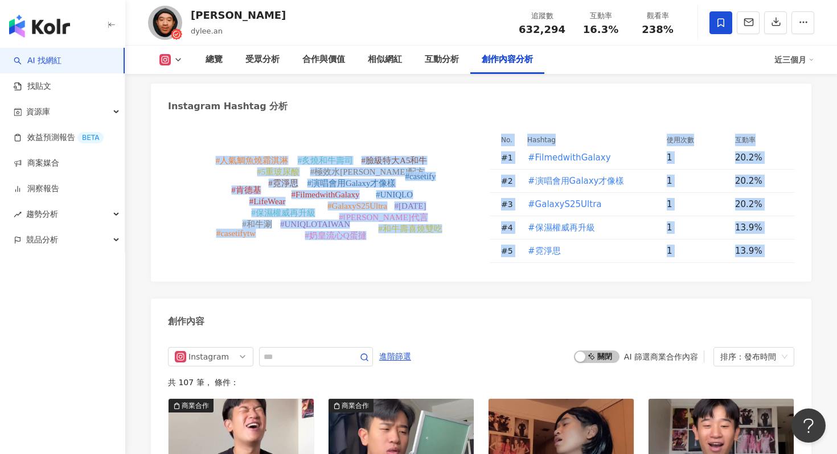
drag, startPoint x: 420, startPoint y: 296, endPoint x: 234, endPoint y: 128, distance: 250.7
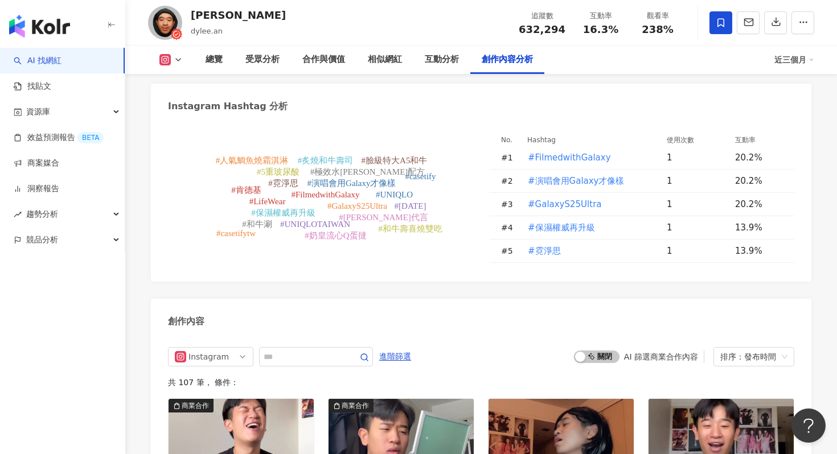
click at [234, 128] on div "#FilmedwithGalaxy #演唱會用Galaxy才像樣 #GalaxyS25Ultra #保濕權威再升級 #霓淨思 #5重玻尿酸 #極效水[PERS…" at bounding box center [481, 201] width 660 height 161
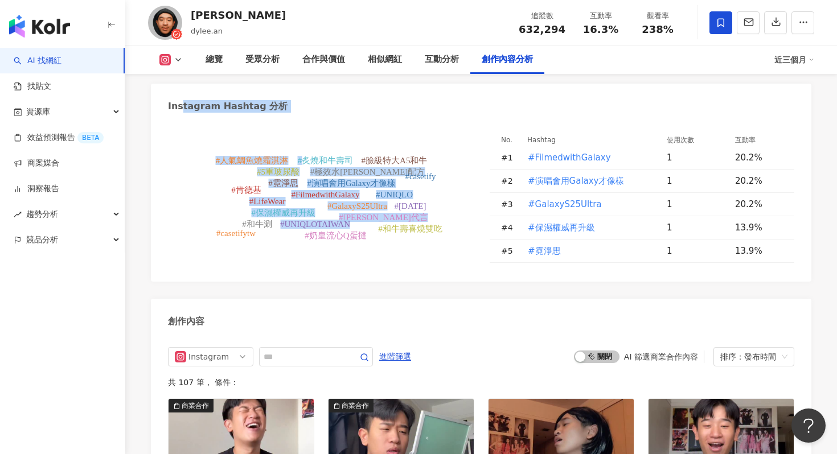
drag, startPoint x: 182, startPoint y: 103, endPoint x: 302, endPoint y: 139, distance: 125.4
click at [303, 139] on div "Instagram Hashtag 分析 #FilmedwithGalaxy #演唱會用Galaxy才像樣 #GalaxyS25Ultra #保濕權威再升級 …" at bounding box center [481, 183] width 660 height 198
click at [302, 139] on icon "#FilmedwithGalaxy #演唱會用Galaxy才像樣 #GalaxyS25Ultra #保濕權威再升級 #霓淨思 #5重玻尿酸 #極效水[PERS…" at bounding box center [320, 197] width 305 height 131
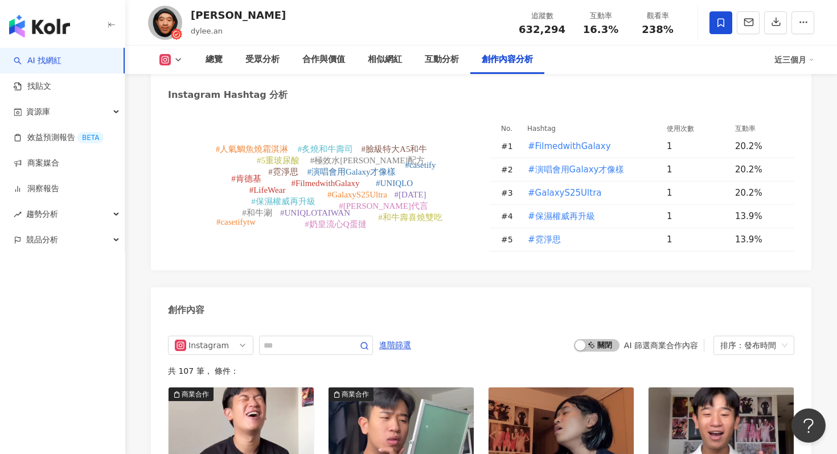
scroll to position [3253, 0]
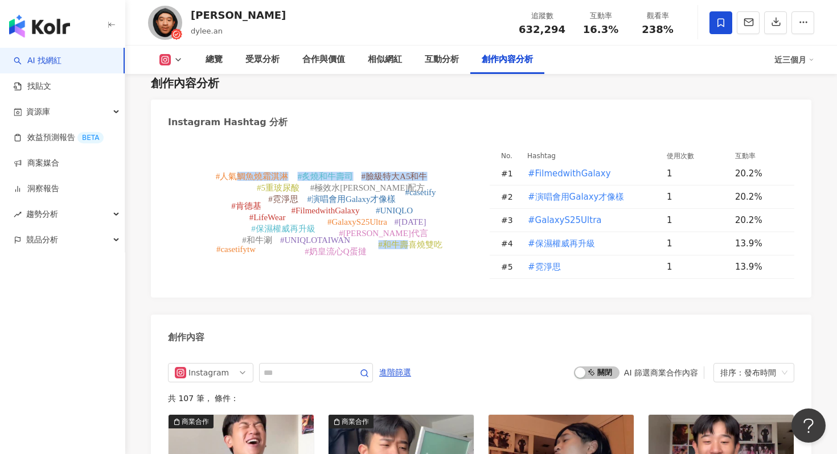
drag, startPoint x: 407, startPoint y: 267, endPoint x: 241, endPoint y: 151, distance: 202.8
click at [241, 151] on icon "#FilmedwithGalaxy #演唱會用Galaxy才像樣 #GalaxyS25Ultra #保濕權威再升級 #霓淨思 #5重玻尿酸 #極效水[PERS…" at bounding box center [320, 213] width 305 height 131
